Goal: Task Accomplishment & Management: Complete application form

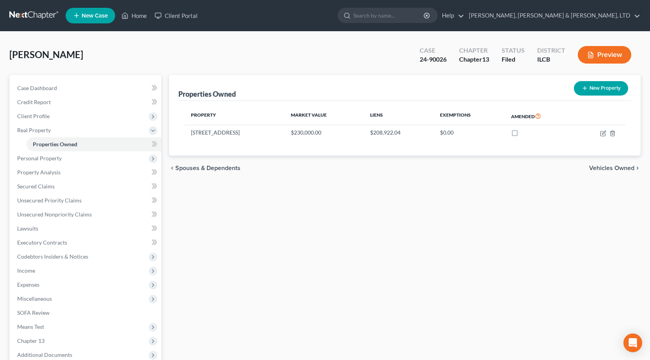
click at [29, 18] on link at bounding box center [34, 16] width 50 height 14
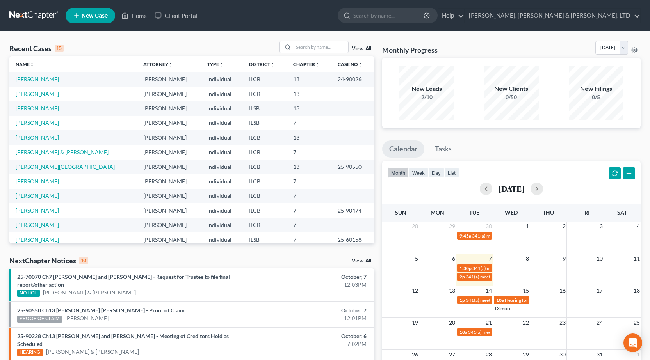
click at [28, 77] on link "[PERSON_NAME]" at bounding box center [37, 79] width 43 height 7
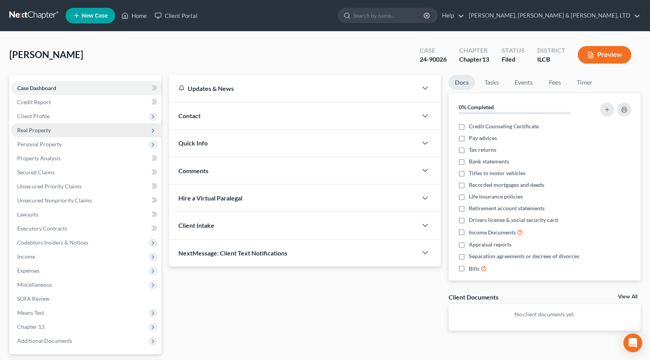
click at [40, 130] on span "Real Property" at bounding box center [34, 130] width 34 height 7
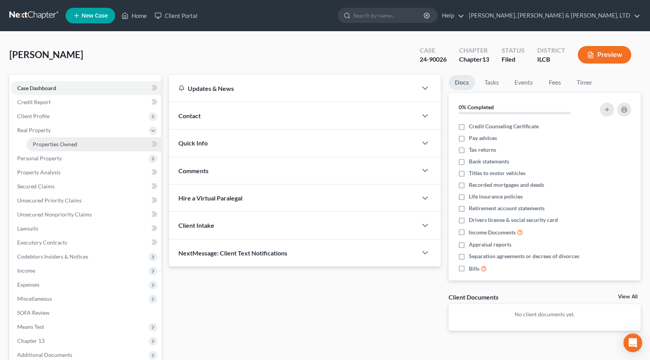
click at [46, 144] on span "Properties Owned" at bounding box center [55, 144] width 45 height 7
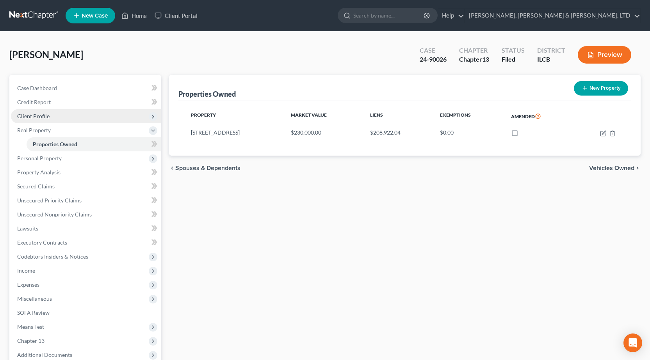
click at [52, 120] on span "Client Profile" at bounding box center [86, 116] width 150 height 14
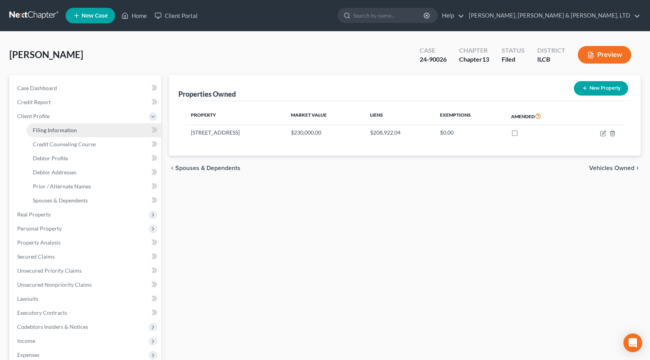
click at [57, 128] on span "Filing Information" at bounding box center [55, 130] width 44 height 7
select select "1"
select select "0"
select select "3"
select select "14"
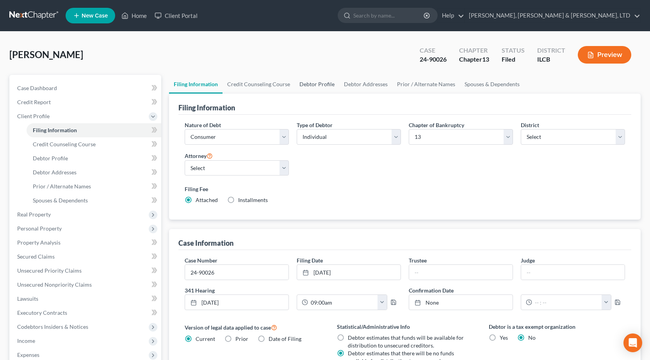
click at [322, 85] on link "Debtor Profile" at bounding box center [317, 84] width 45 height 19
select select "1"
select select "0"
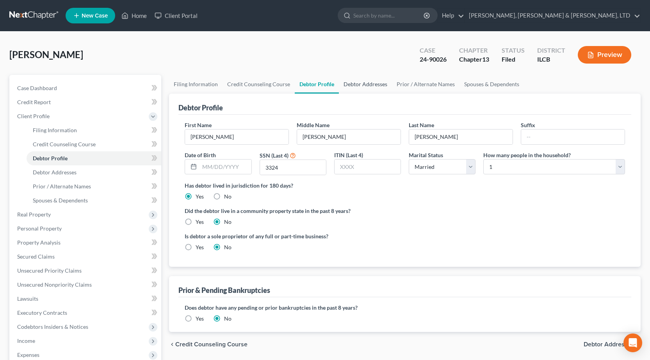
click at [361, 84] on link "Debtor Addresses" at bounding box center [365, 84] width 53 height 19
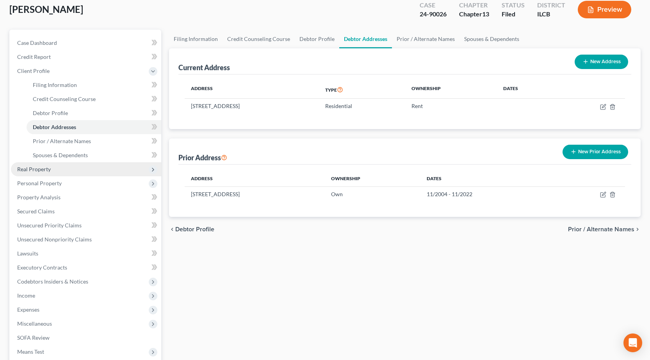
scroll to position [117, 0]
